Goal: Transaction & Acquisition: Purchase product/service

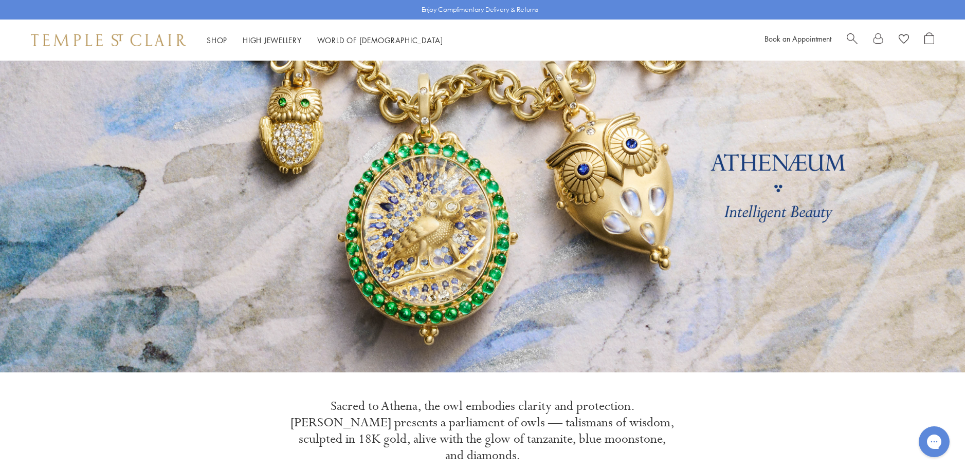
scroll to position [51, 0]
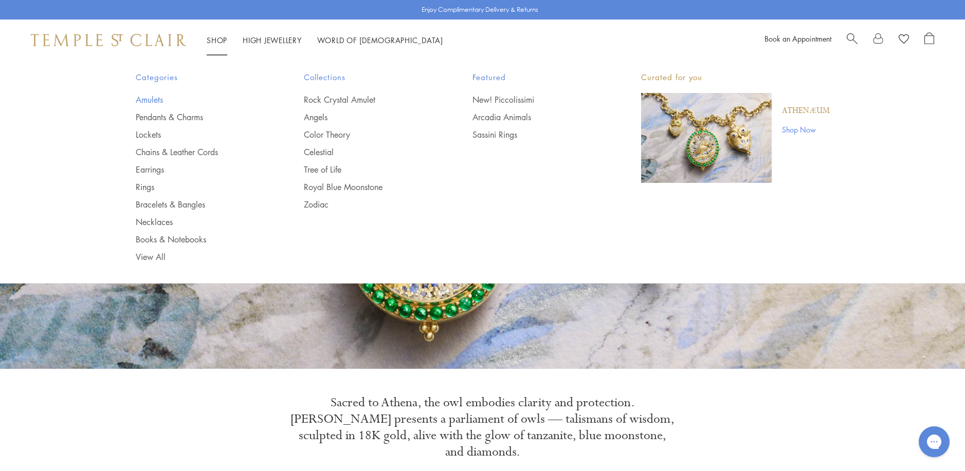
click at [155, 98] on link "Amulets" at bounding box center [200, 99] width 128 height 11
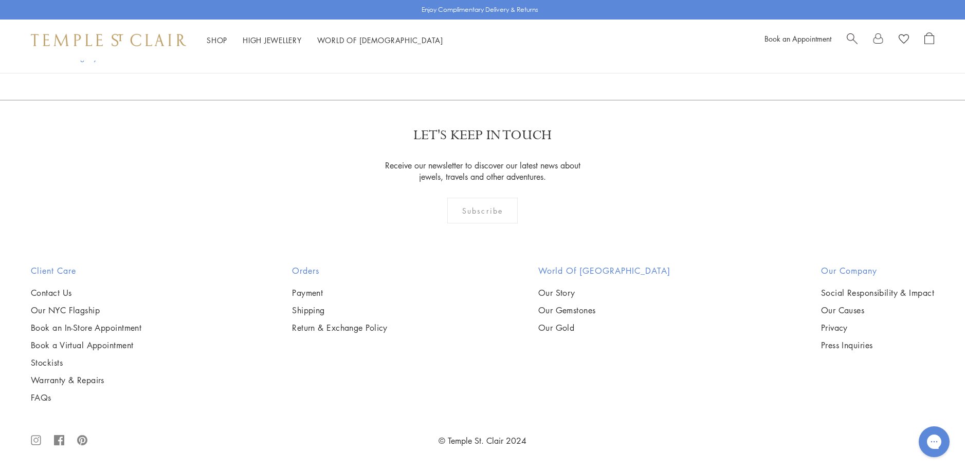
scroll to position [2622, 0]
click at [0, 0] on img at bounding box center [0, 0] width 0 height 0
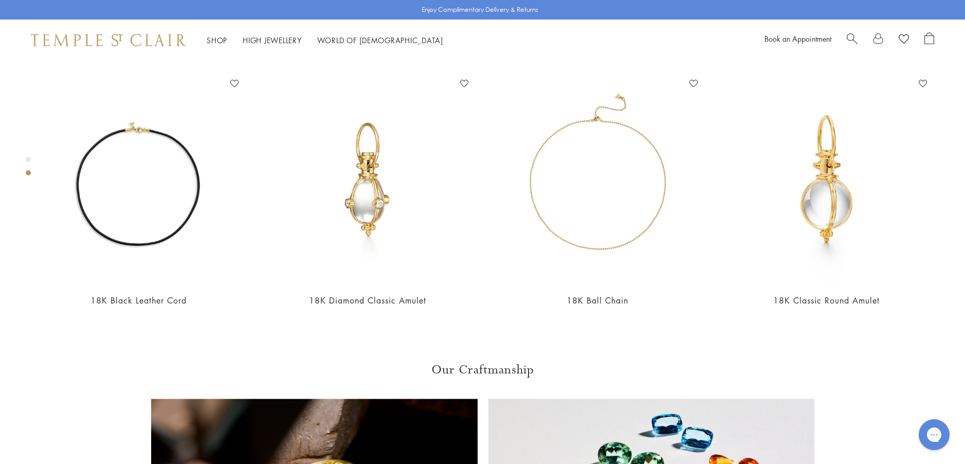
scroll to position [575, 0]
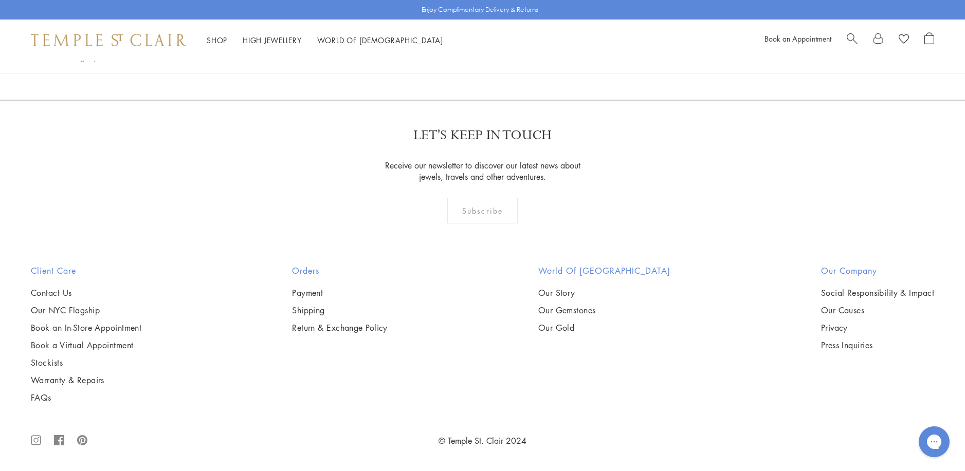
click at [0, 0] on img at bounding box center [0, 0] width 0 height 0
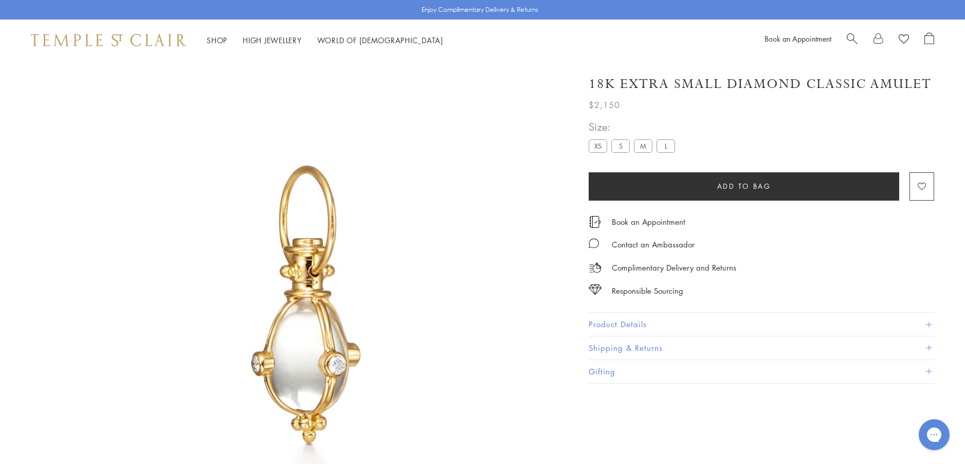
scroll to position [61, 0]
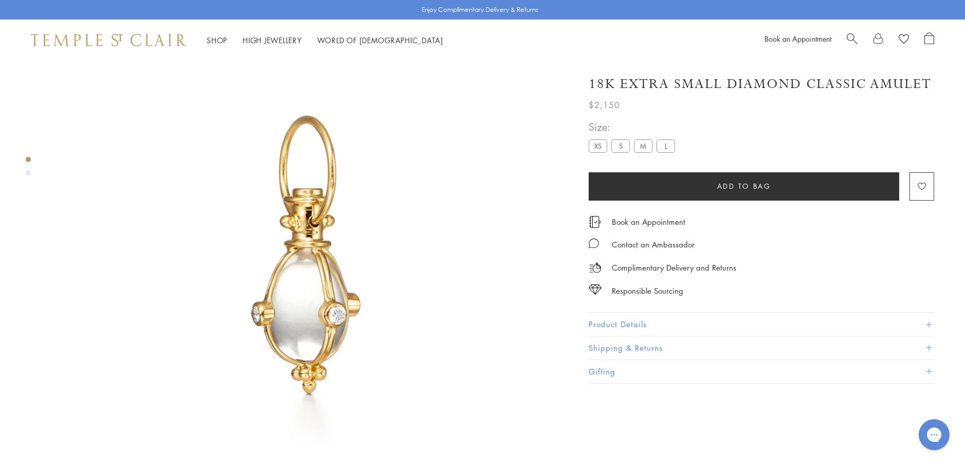
click at [620, 147] on label "S" at bounding box center [620, 145] width 19 height 13
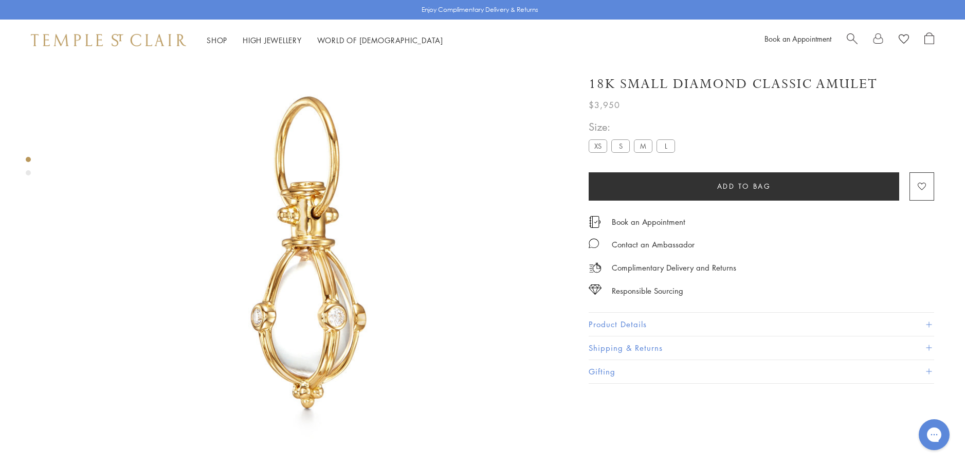
click at [598, 319] on button "Product Details" at bounding box center [761, 324] width 345 height 23
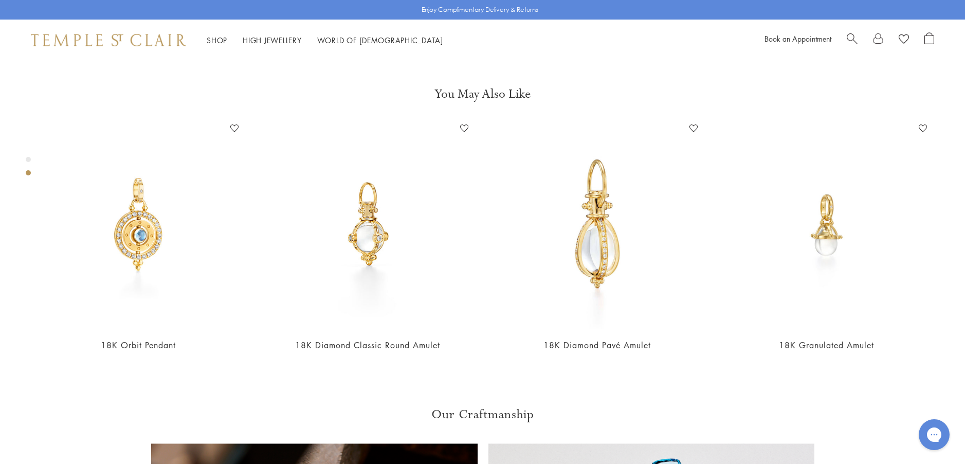
scroll to position [523, 0]
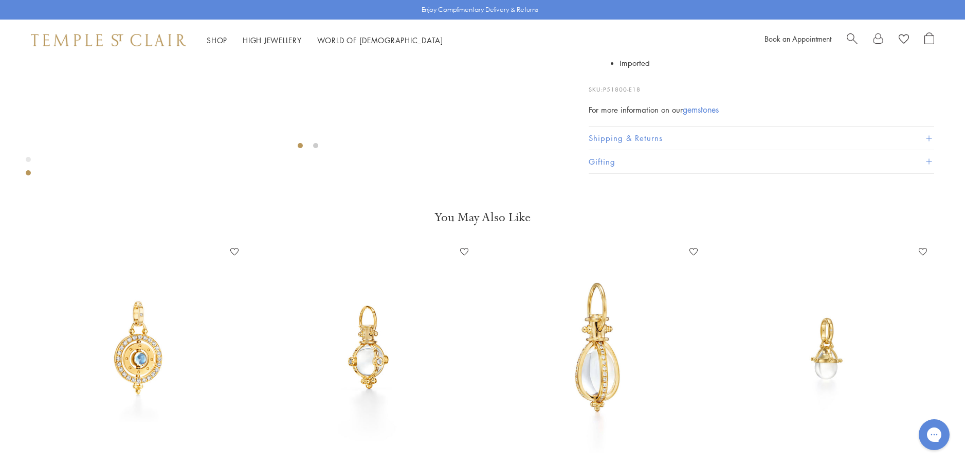
scroll to position [523, 0]
